Goal: Information Seeking & Learning: Check status

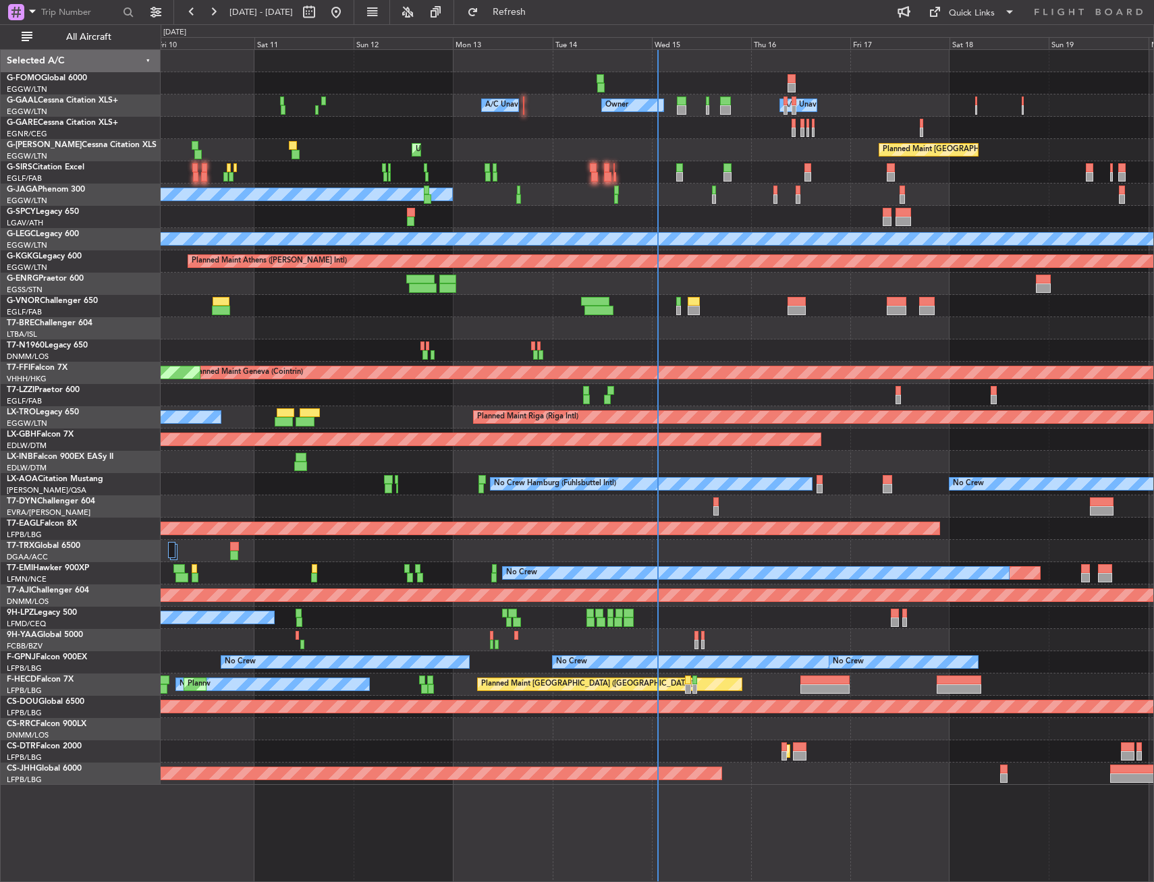
click at [68, 52] on div "Selected A/C" at bounding box center [81, 61] width 160 height 22
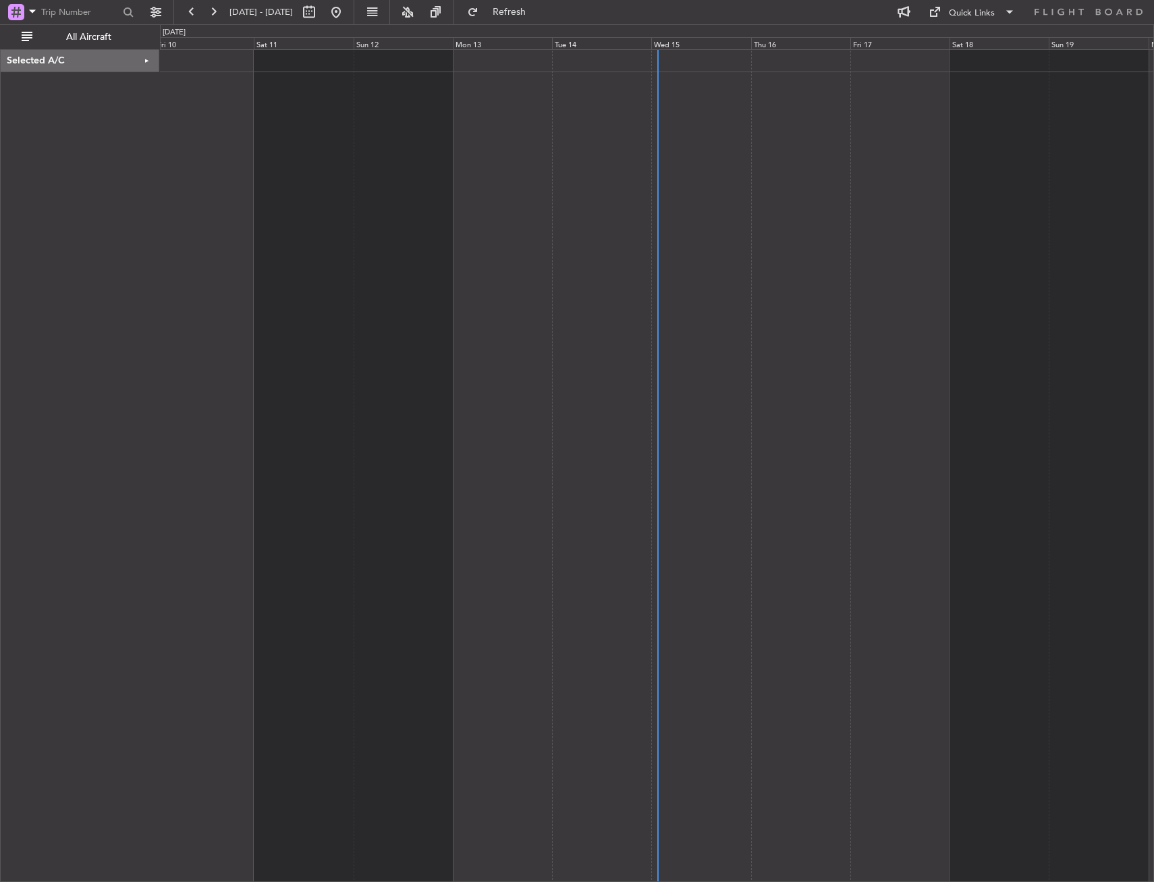
click at [72, 59] on div "Selected A/C" at bounding box center [80, 61] width 159 height 22
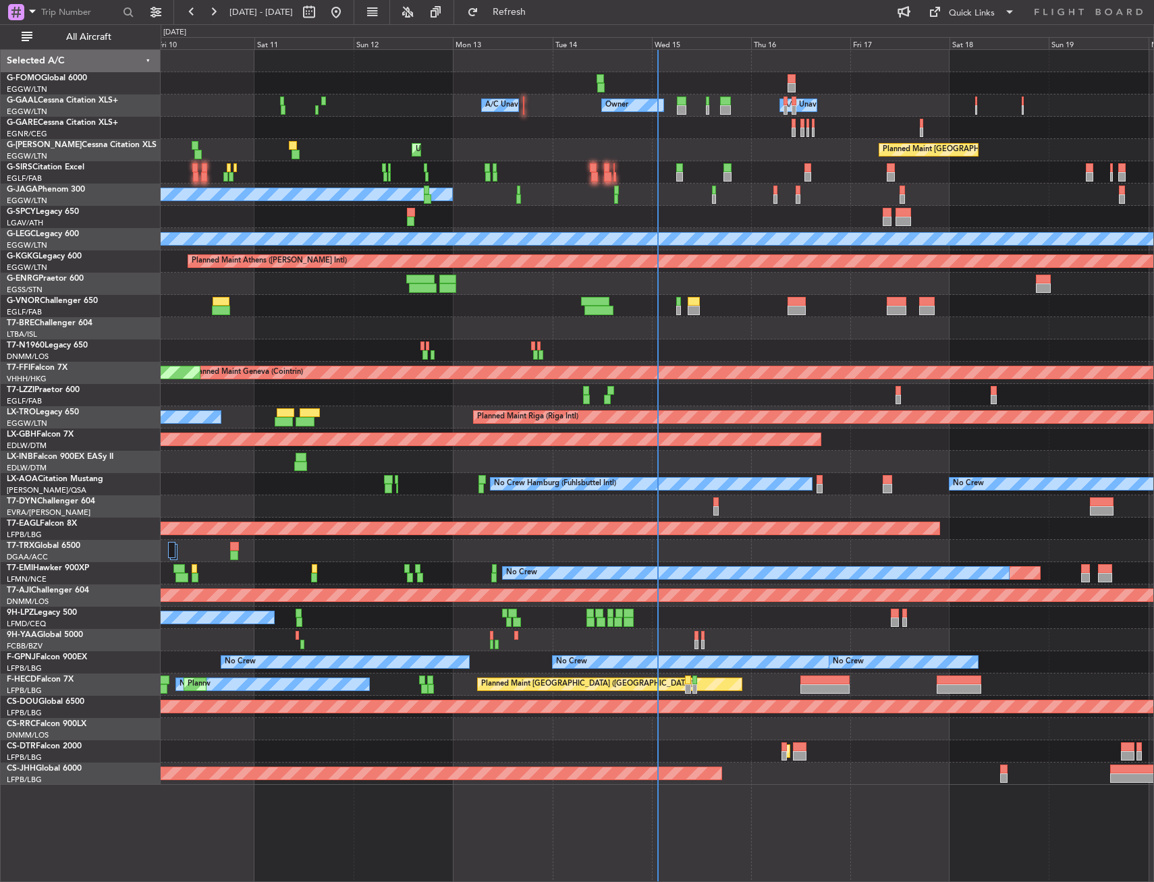
drag, startPoint x: 80, startPoint y: 39, endPoint x: 119, endPoint y: 60, distance: 43.8
click at [81, 39] on span "All Aircraft" at bounding box center [88, 36] width 107 height 9
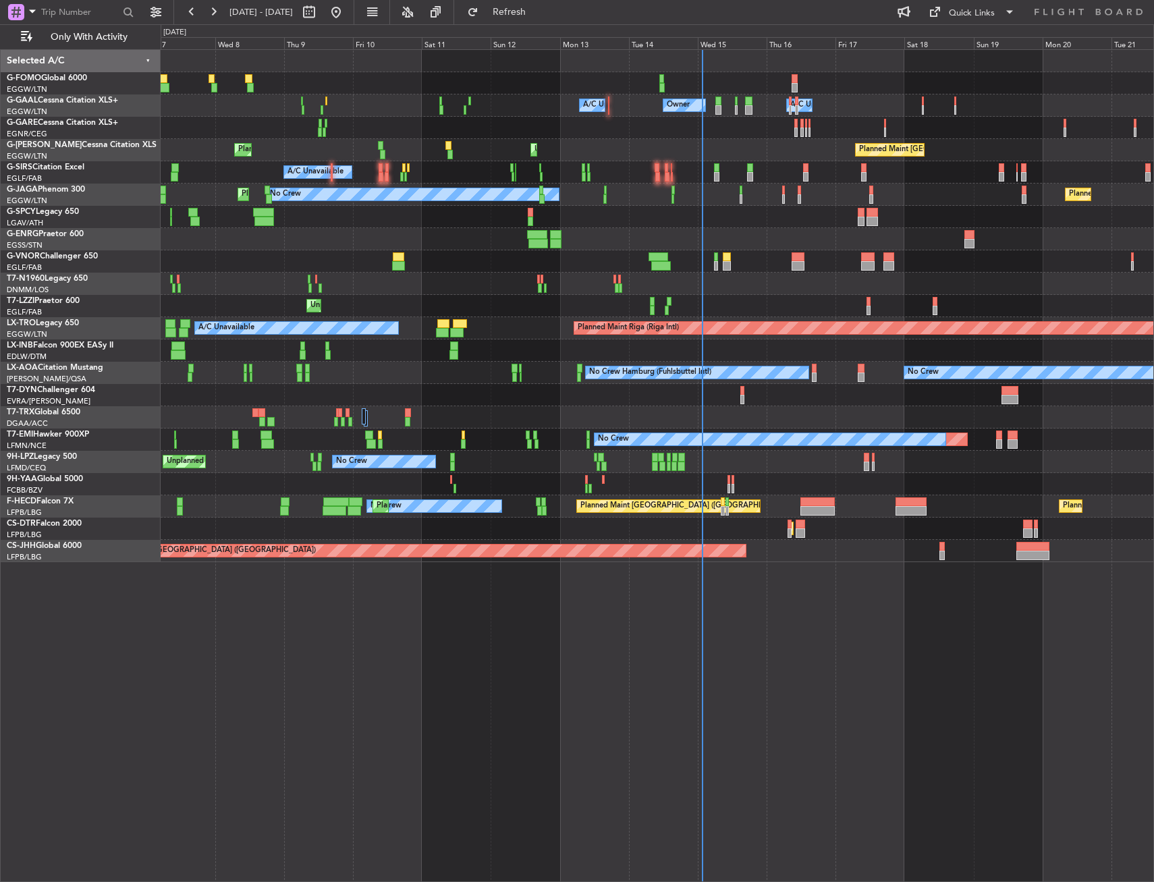
click at [826, 321] on div "Planned Maint Riga (Riga Intl) A/C Unavailable" at bounding box center [657, 328] width 993 height 22
click at [130, 300] on div "Owner Owner A/C Unavailable A/C Unavailable Planned Maint [GEOGRAPHIC_DATA] ([G…" at bounding box center [577, 453] width 1154 height 858
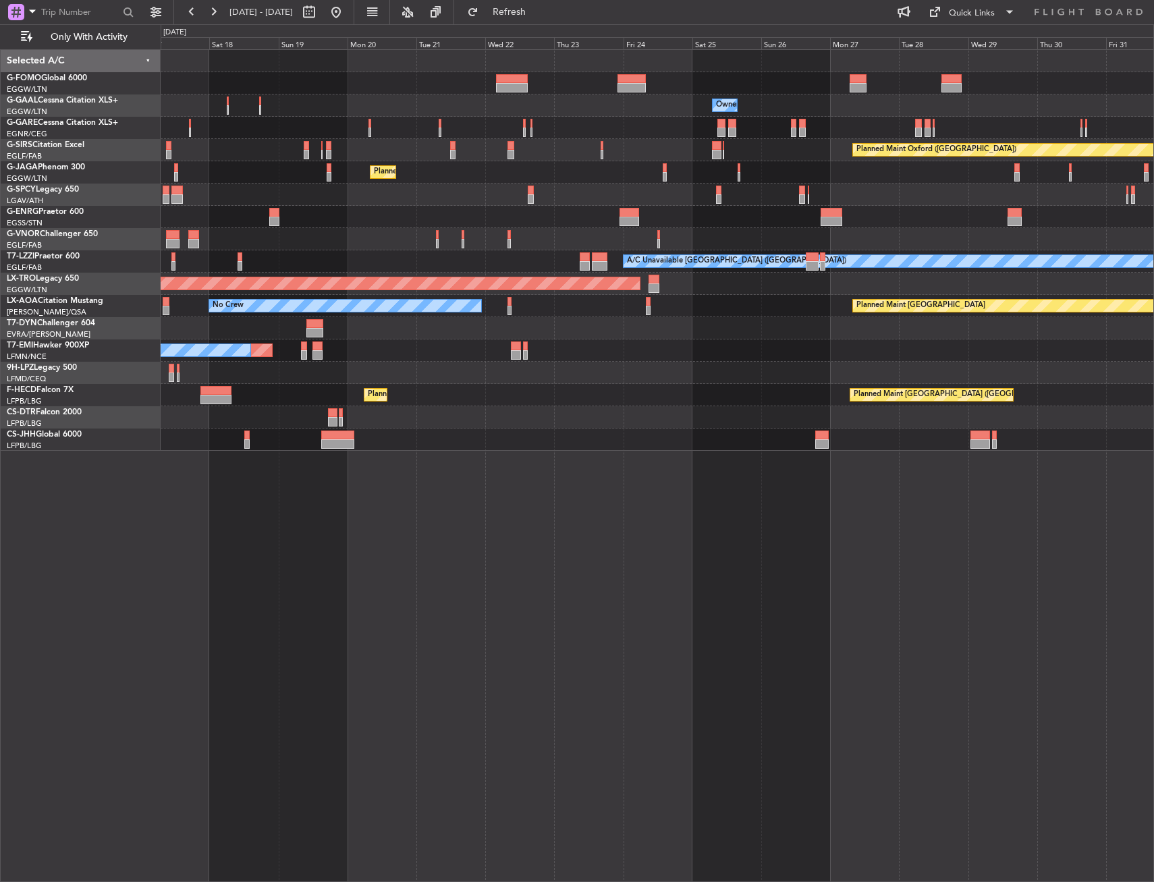
click at [763, 358] on div "Owner Owner Owner A/C Unavailable Owner Planned Maint [GEOGRAPHIC_DATA] ([GEOGR…" at bounding box center [577, 453] width 1154 height 858
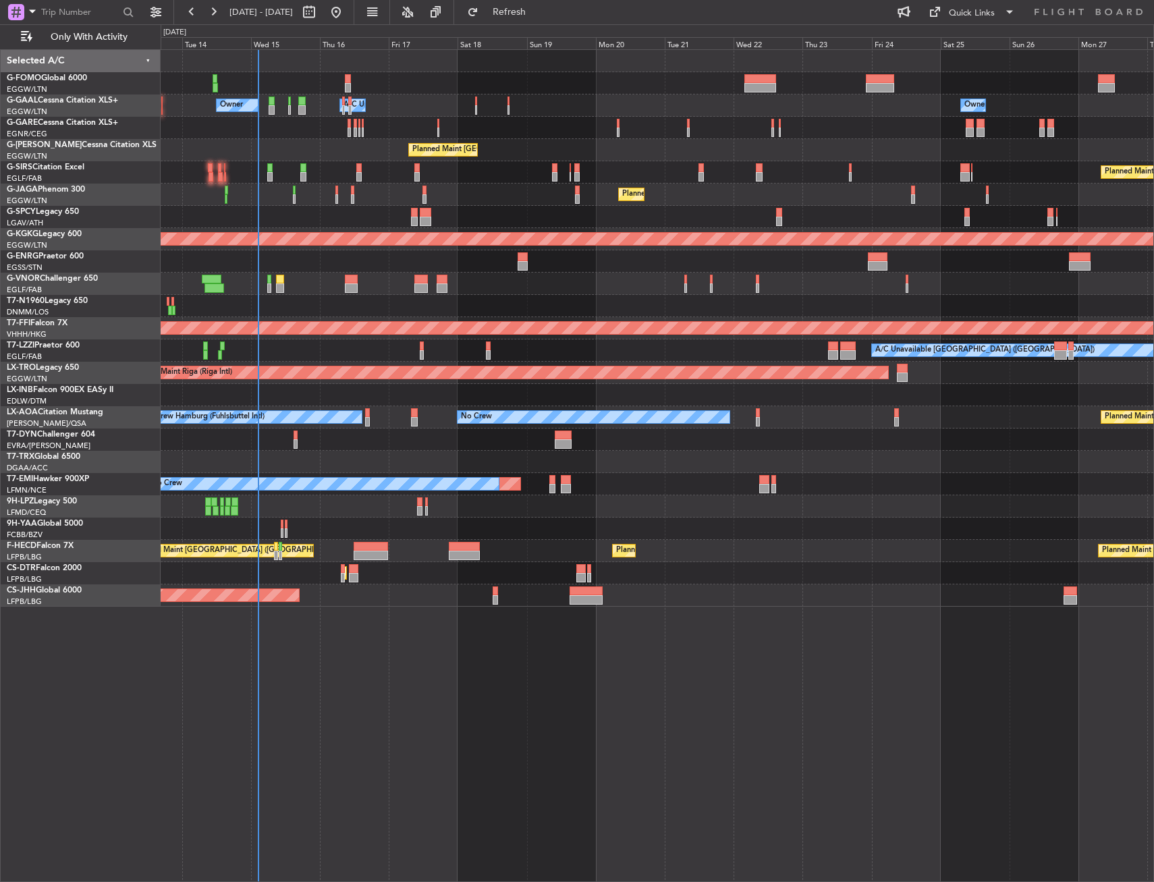
click at [300, 317] on div "Owner A/C Unavailable Owner Owner A/C Unavailable Planned Maint [GEOGRAPHIC_DAT…" at bounding box center [657, 328] width 993 height 557
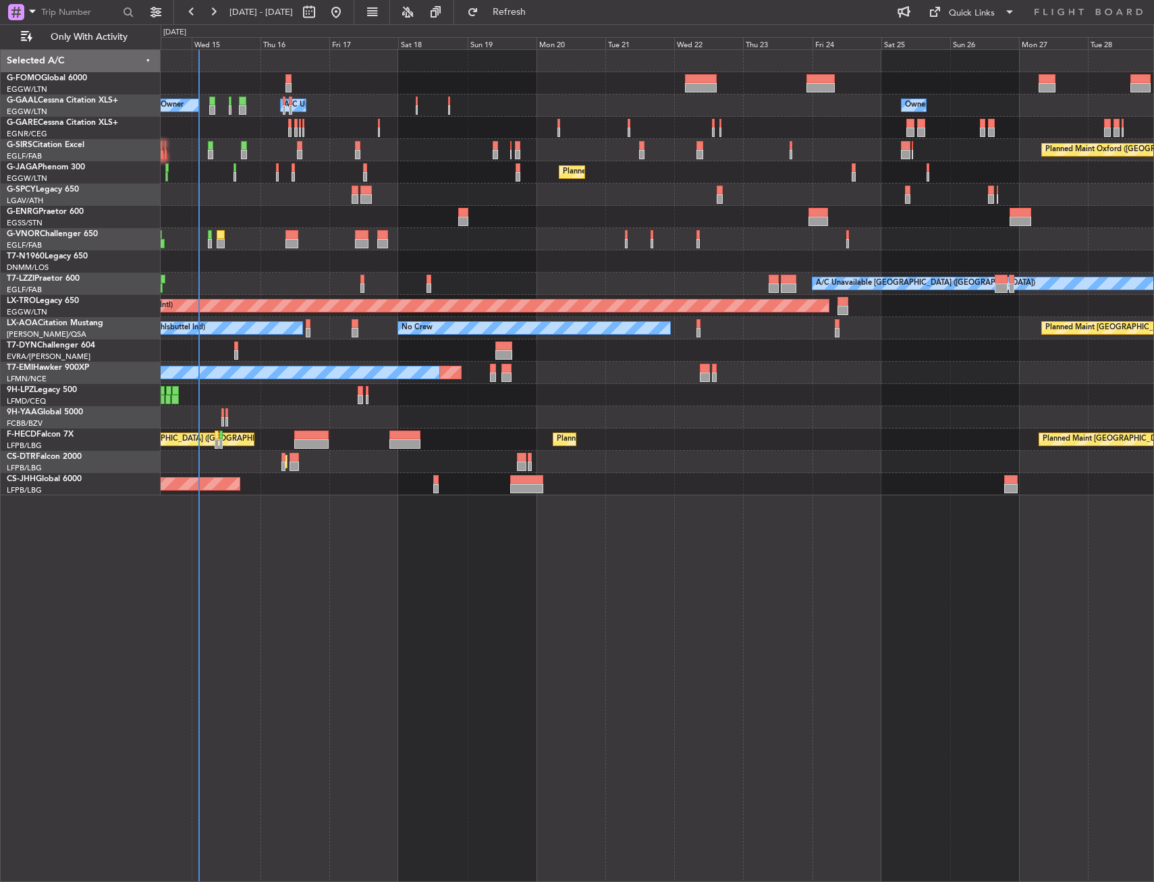
click at [198, 246] on div "Owner A/C Unavailable Owner Owner A/C Unavailable Owner Planned Maint [GEOGRAPH…" at bounding box center [657, 273] width 993 height 446
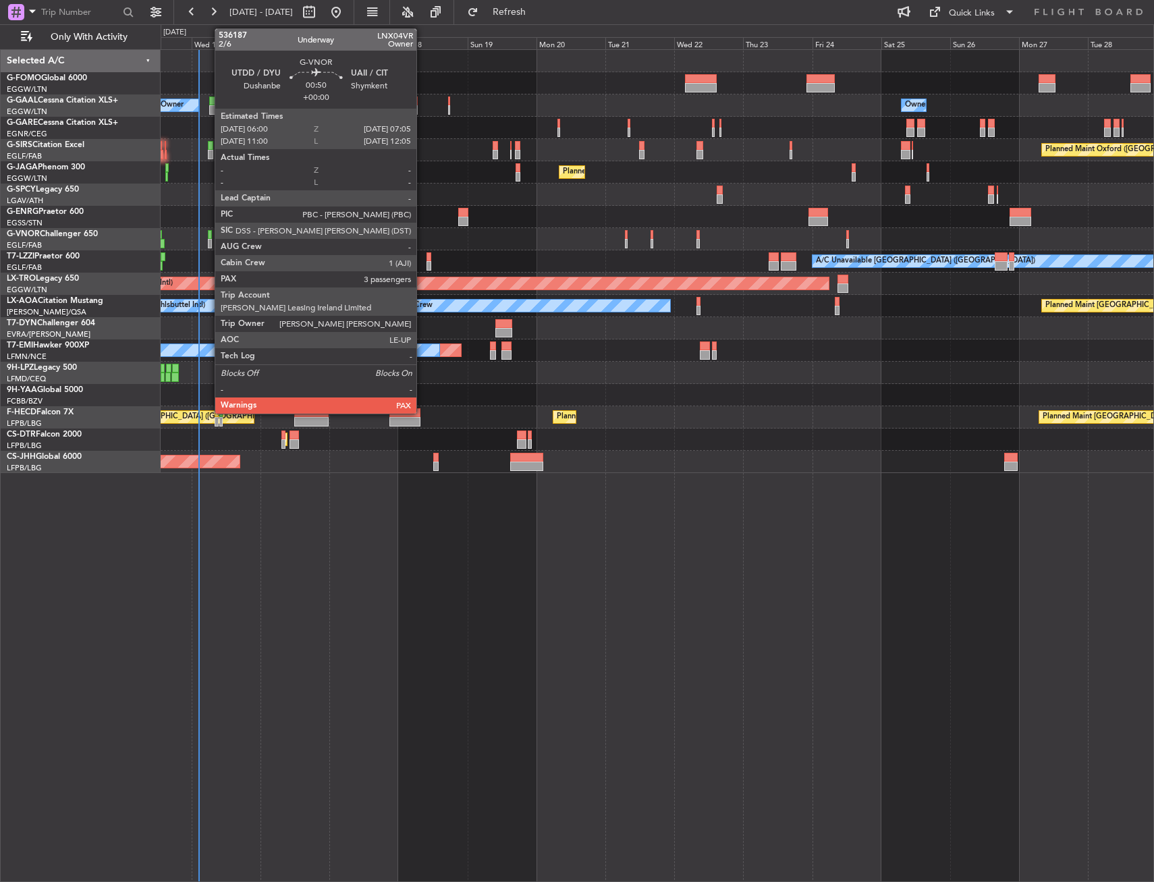
click at [208, 238] on div at bounding box center [209, 234] width 3 height 9
